Goal: Information Seeking & Learning: Learn about a topic

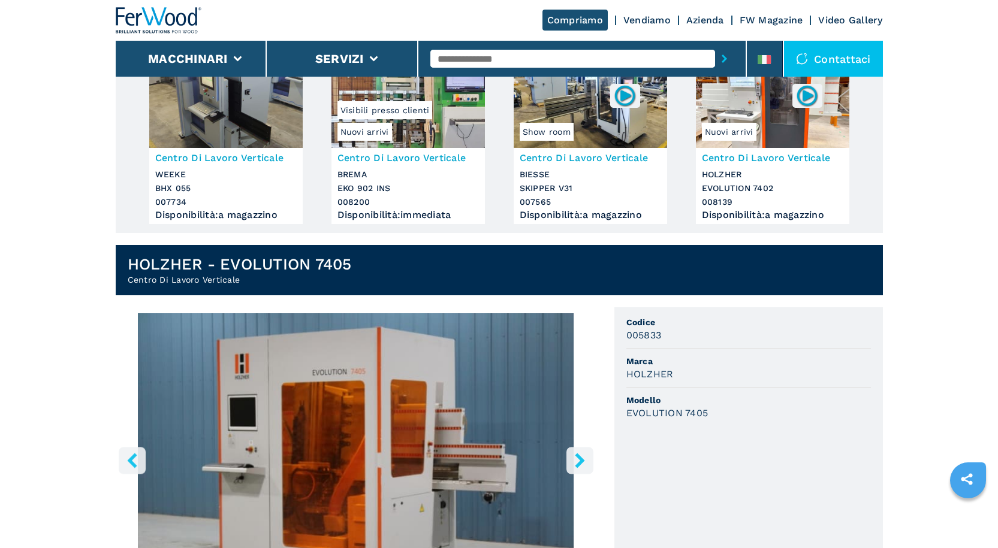
scroll to position [60, 0]
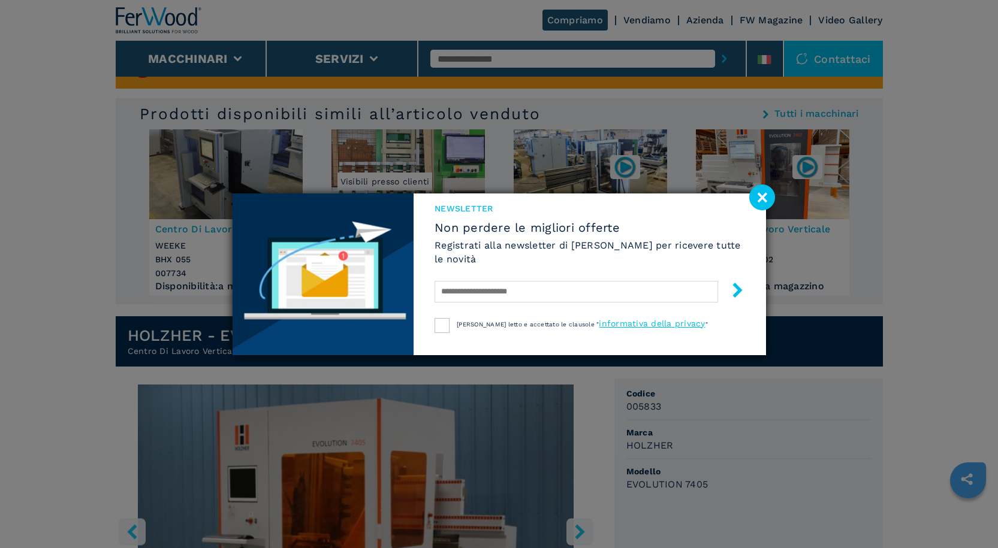
click at [763, 198] on image at bounding box center [762, 198] width 26 height 26
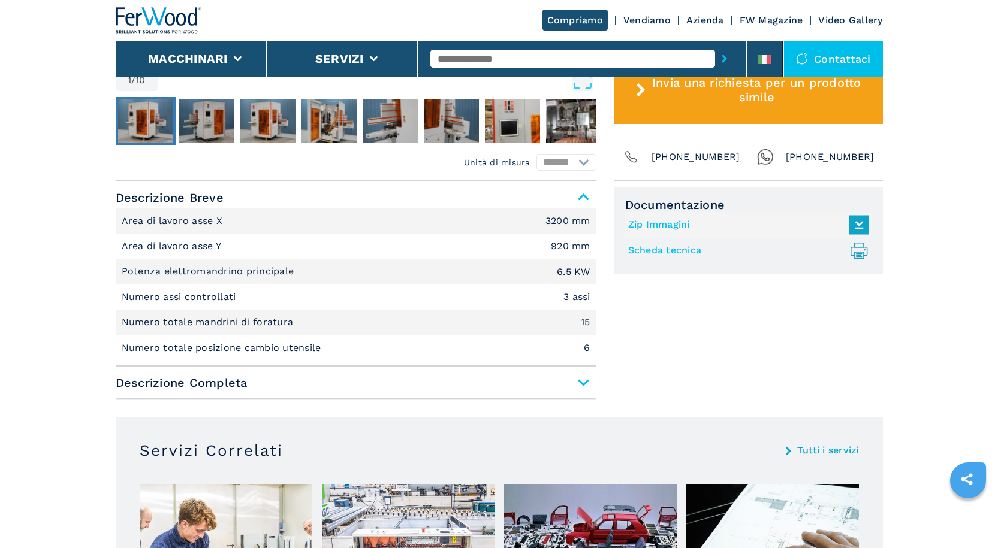
scroll to position [779, 0]
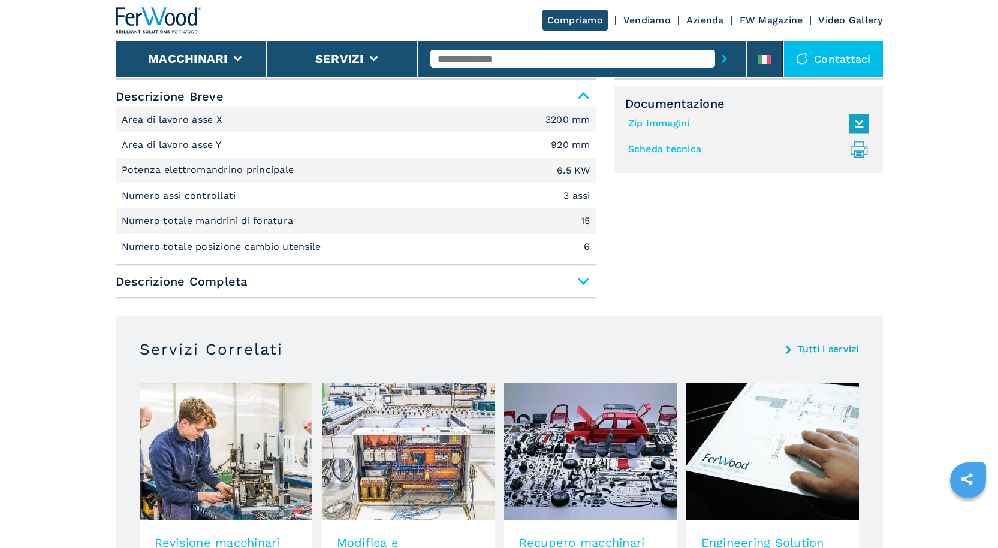
click at [365, 283] on span "Descrizione Completa" at bounding box center [356, 282] width 481 height 22
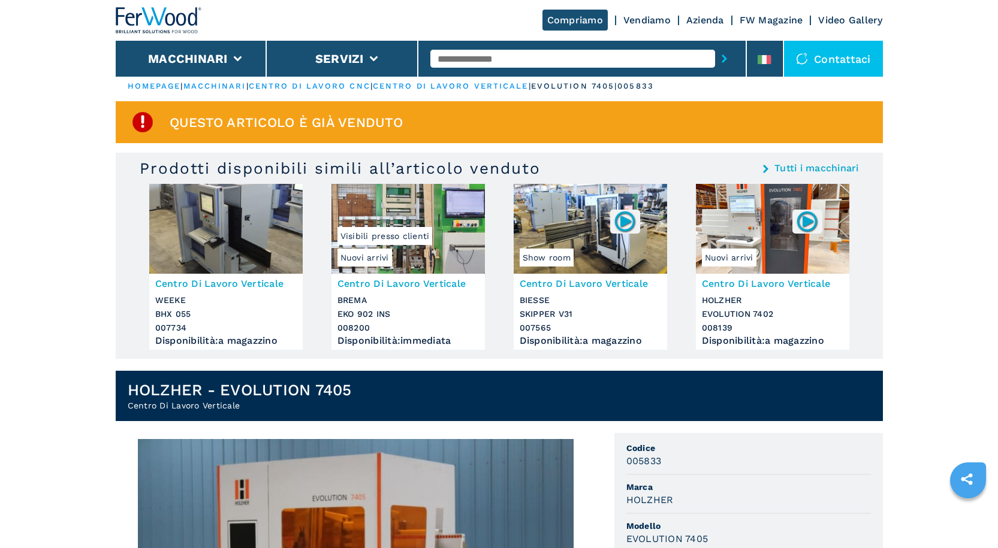
scroll to position [0, 0]
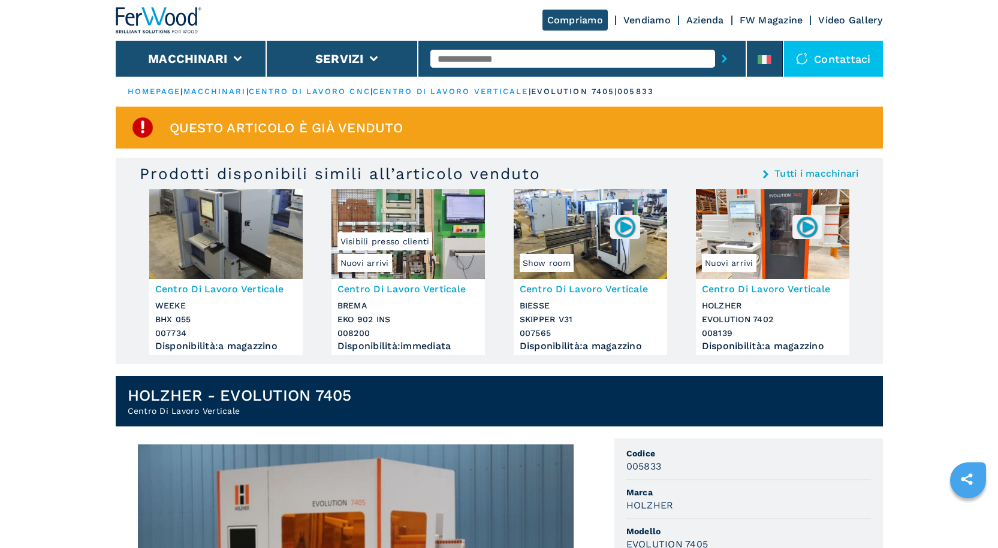
click at [728, 309] on h3 "HOLZHER EVOLUTION 7402 008139" at bounding box center [772, 319] width 141 height 41
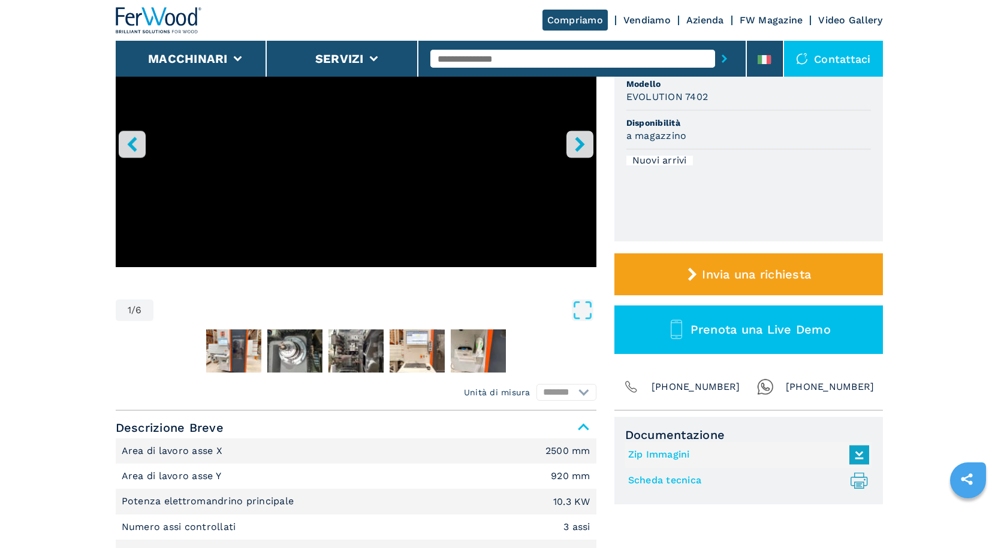
scroll to position [180, 0]
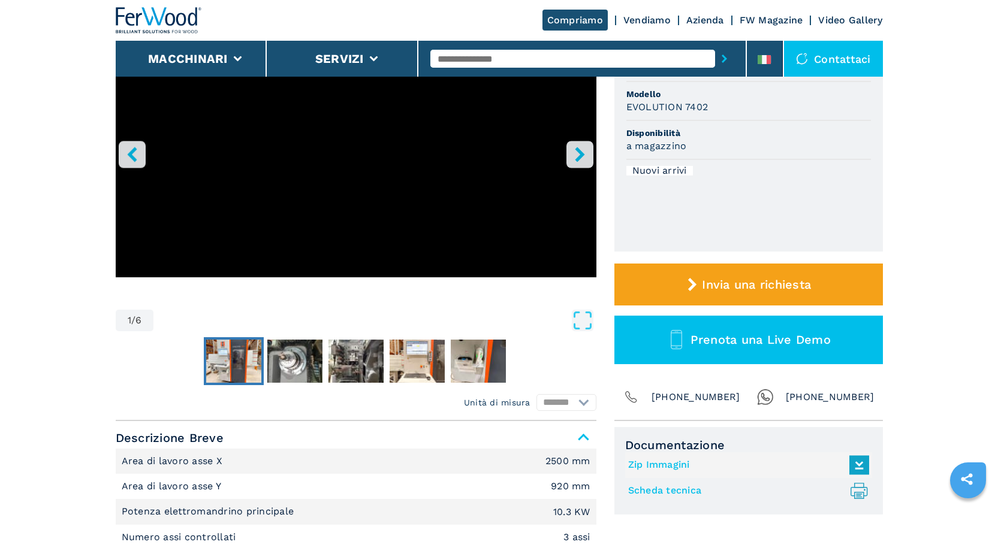
click at [245, 366] on img "Go to Slide 2" at bounding box center [233, 361] width 55 height 43
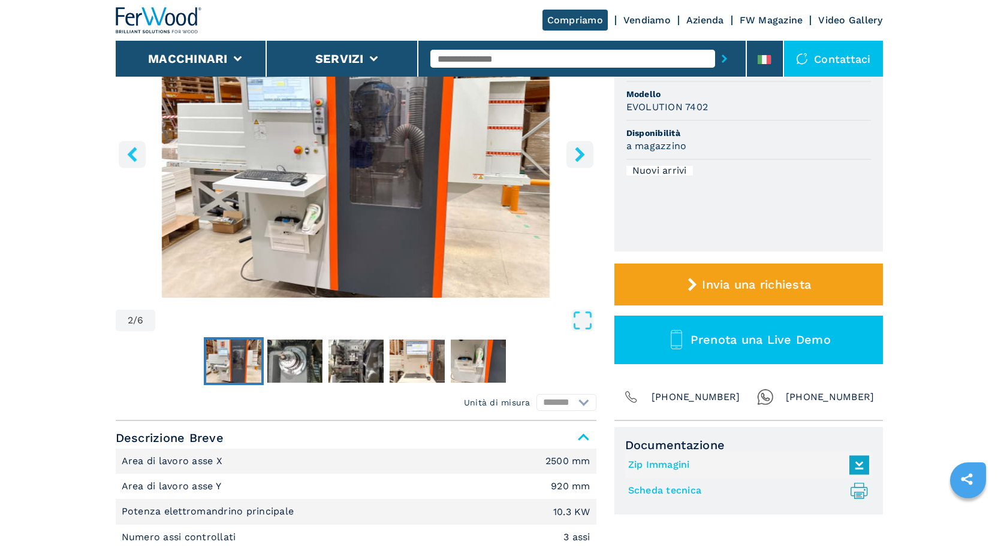
click at [580, 160] on icon "right-button" at bounding box center [579, 154] width 15 height 15
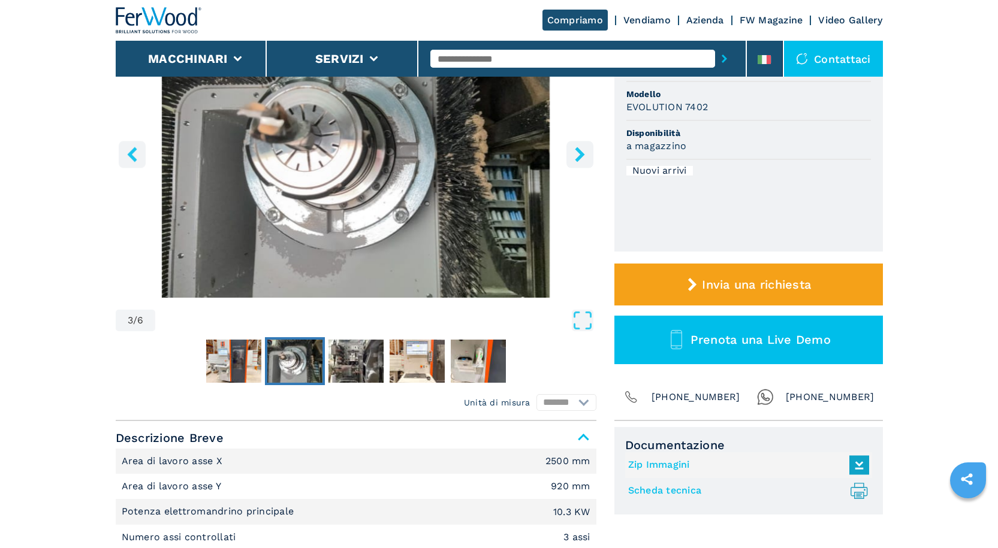
click at [580, 160] on icon "right-button" at bounding box center [579, 154] width 15 height 15
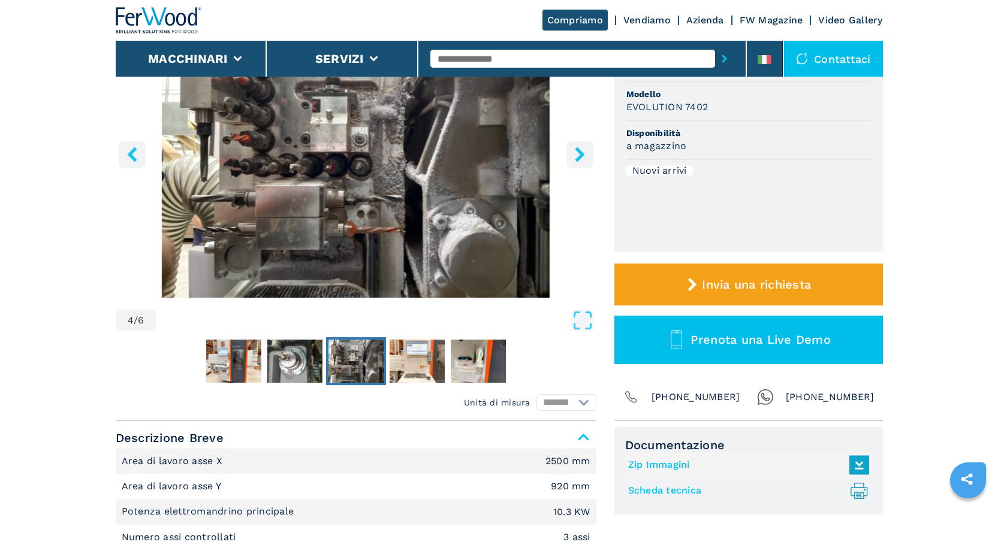
click at [580, 158] on icon "right-button" at bounding box center [580, 154] width 10 height 15
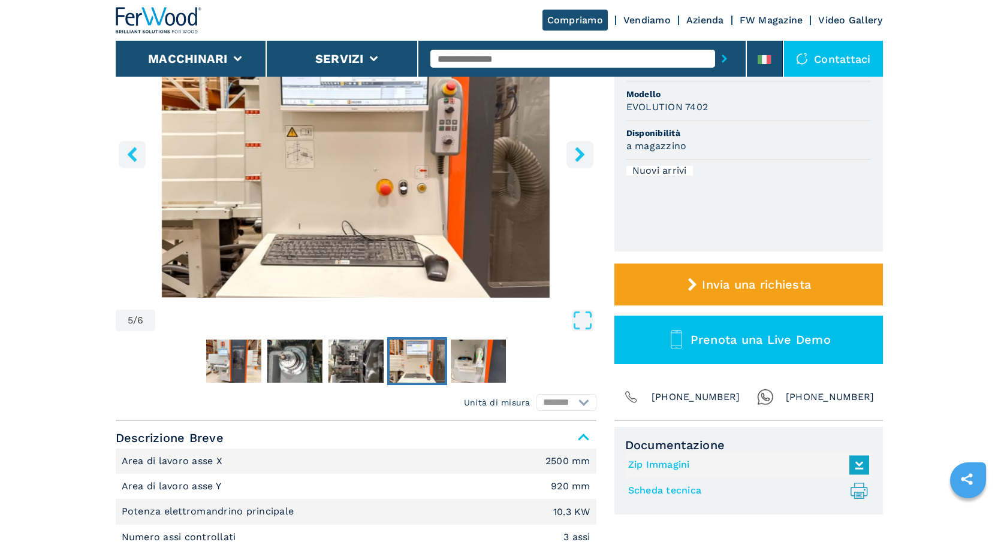
click at [581, 156] on icon "right-button" at bounding box center [580, 154] width 10 height 15
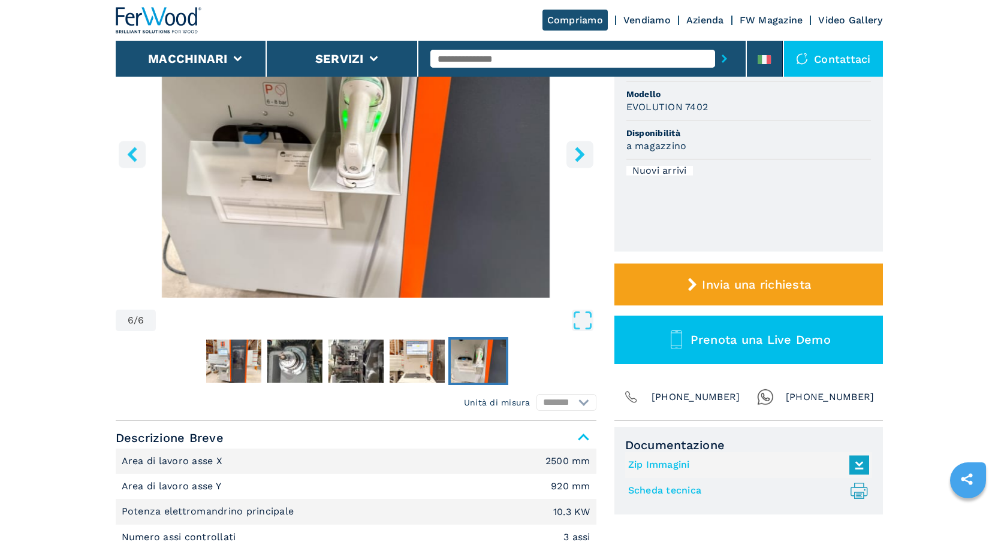
click at [581, 156] on icon "right-button" at bounding box center [580, 154] width 10 height 15
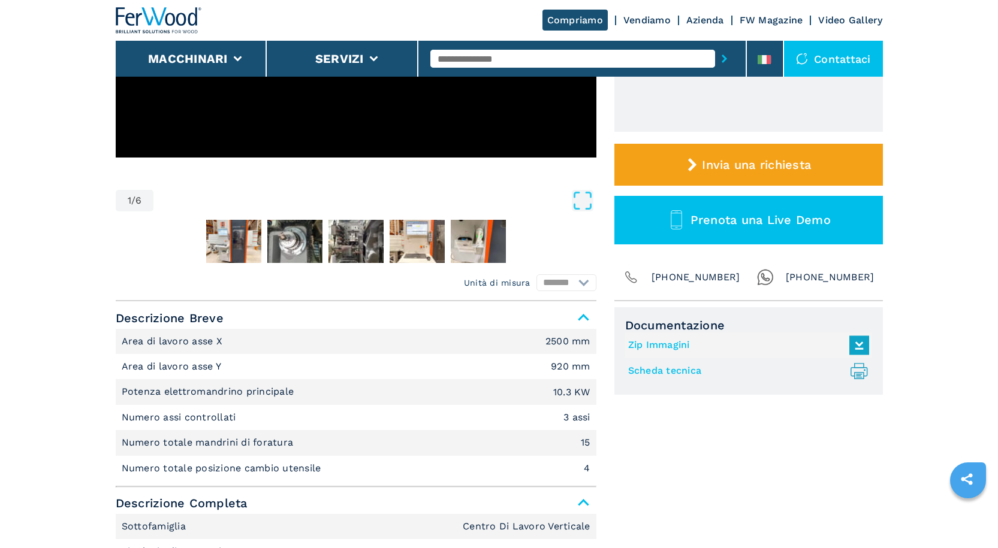
scroll to position [0, 0]
